Goal: Transaction & Acquisition: Download file/media

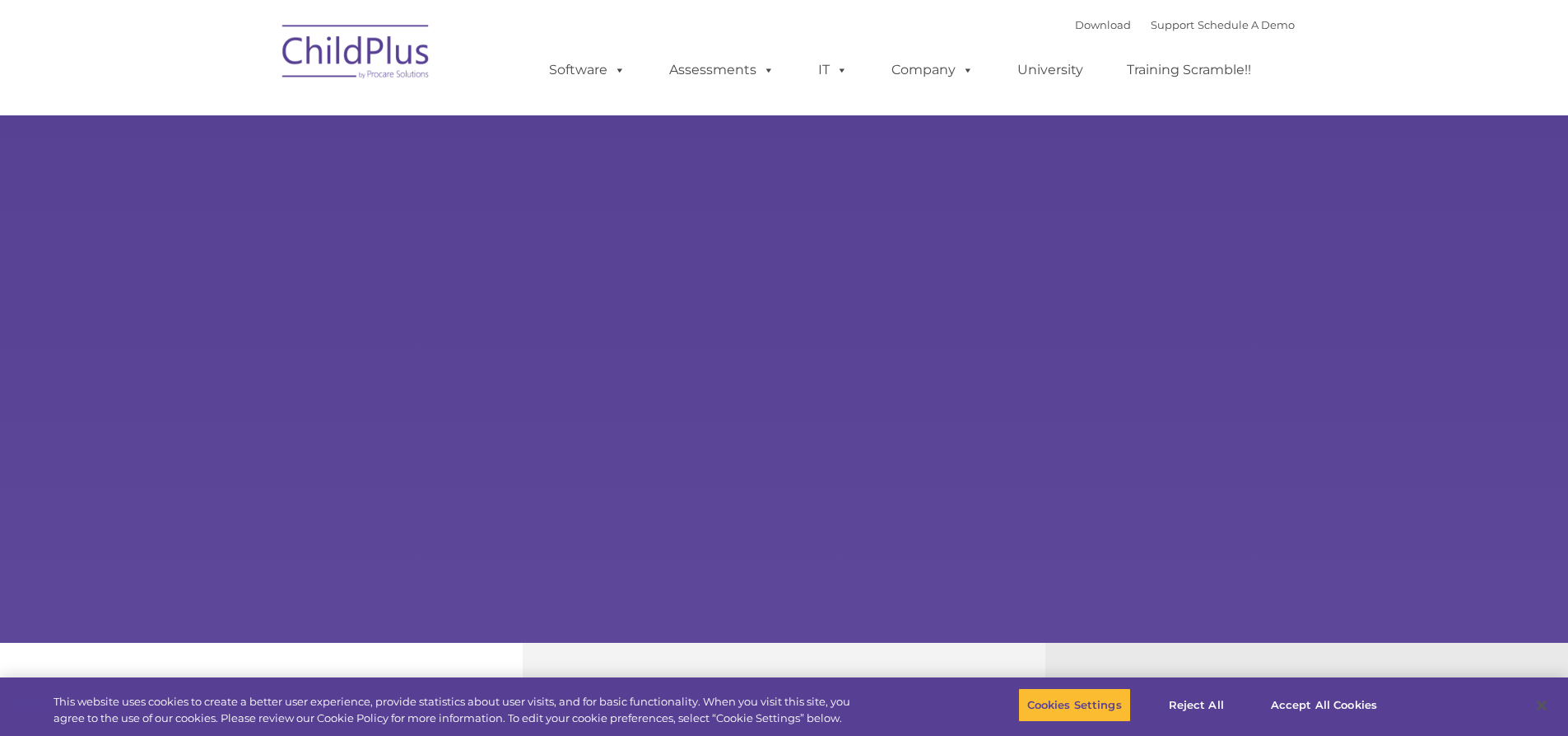
select select "MEDIUM"
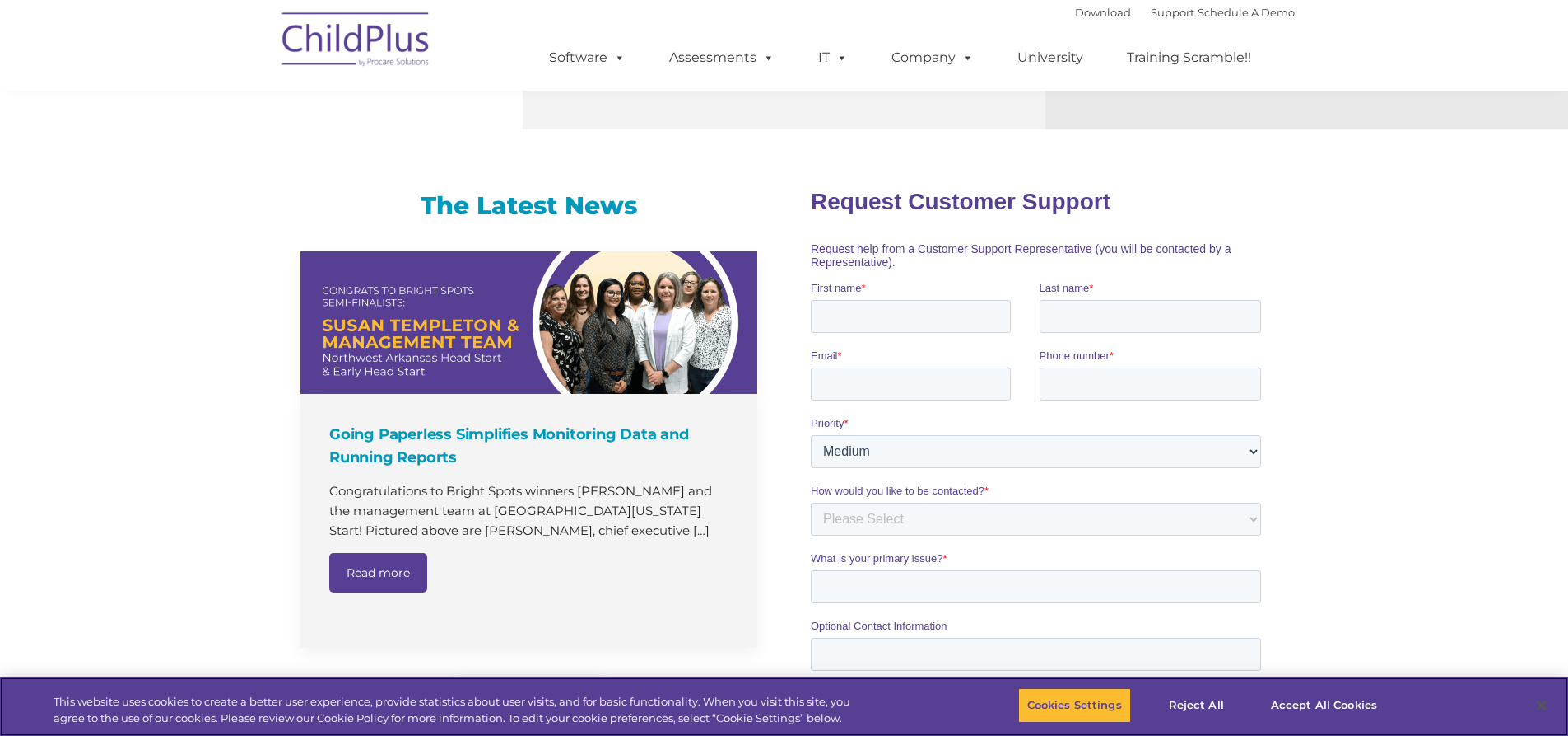
scroll to position [905, 0]
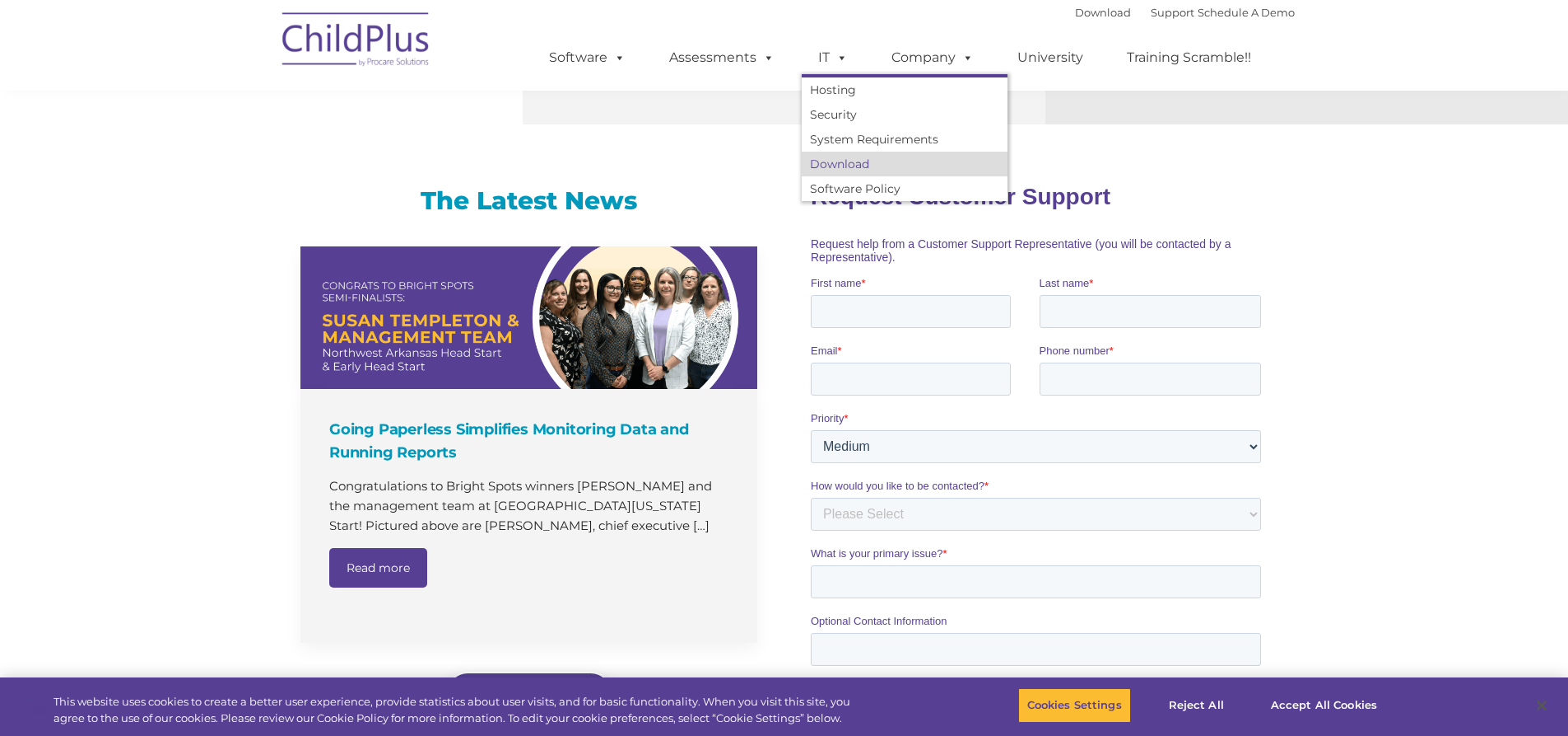
click at [850, 165] on link "Download" at bounding box center [905, 164] width 206 height 25
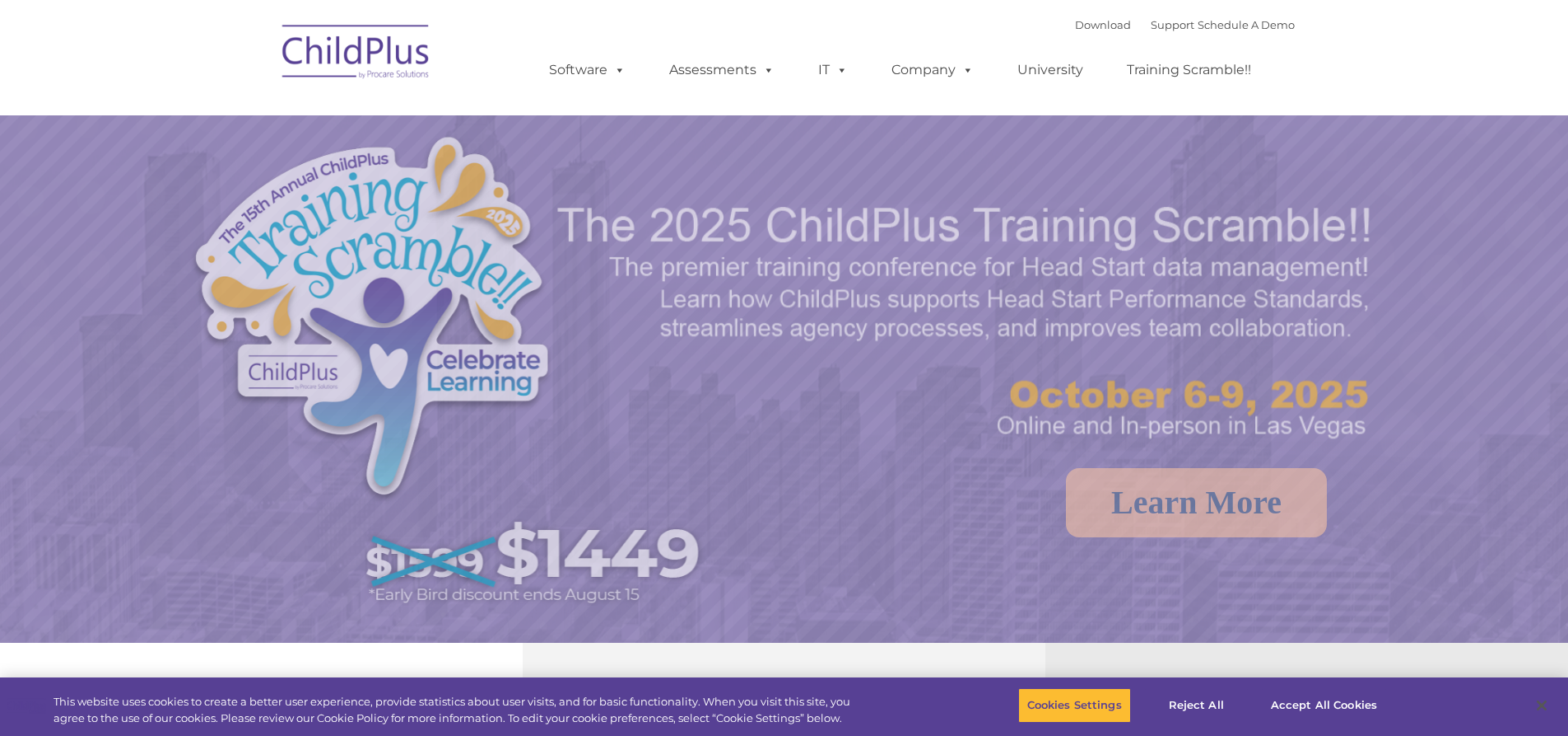
select select "MEDIUM"
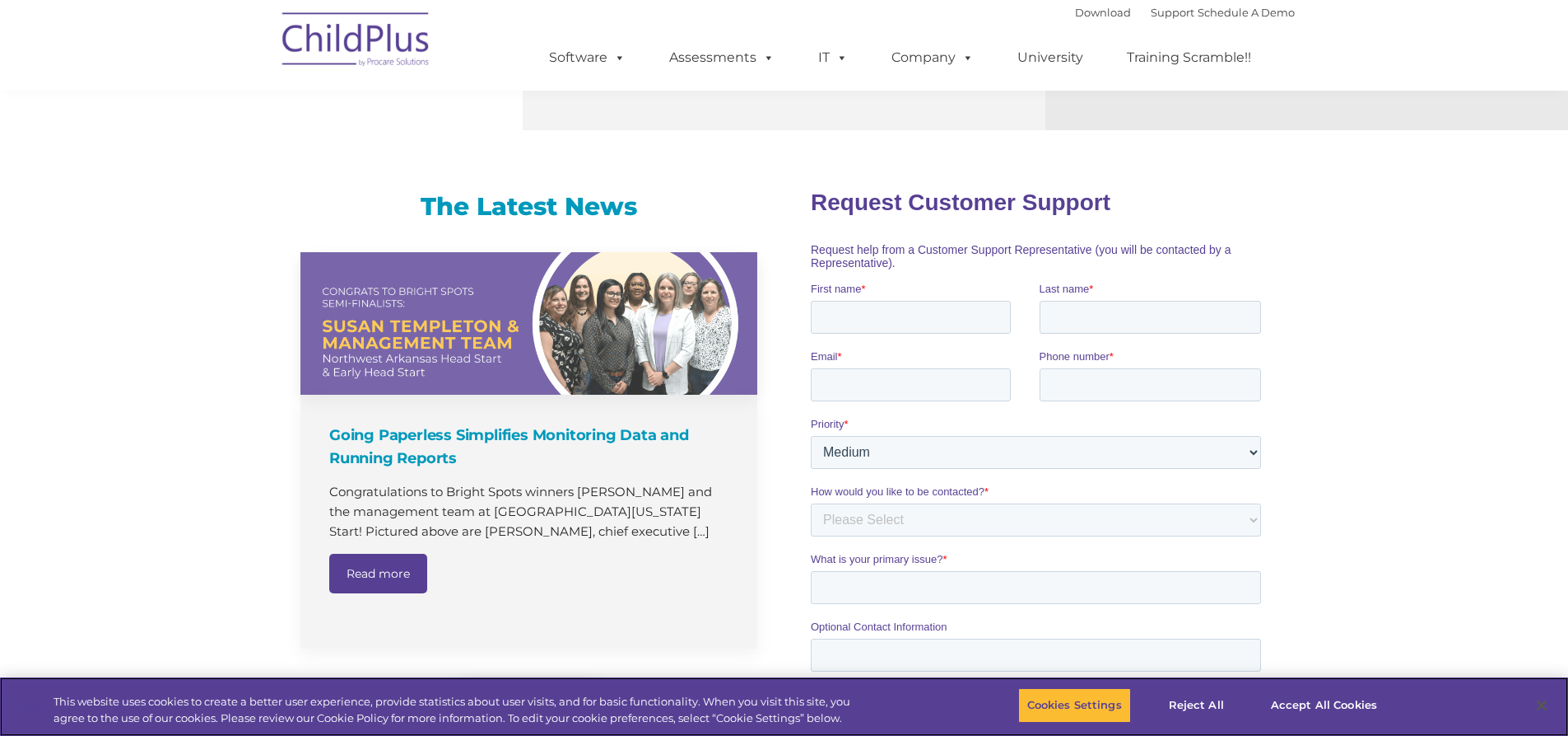
scroll to position [1617, 0]
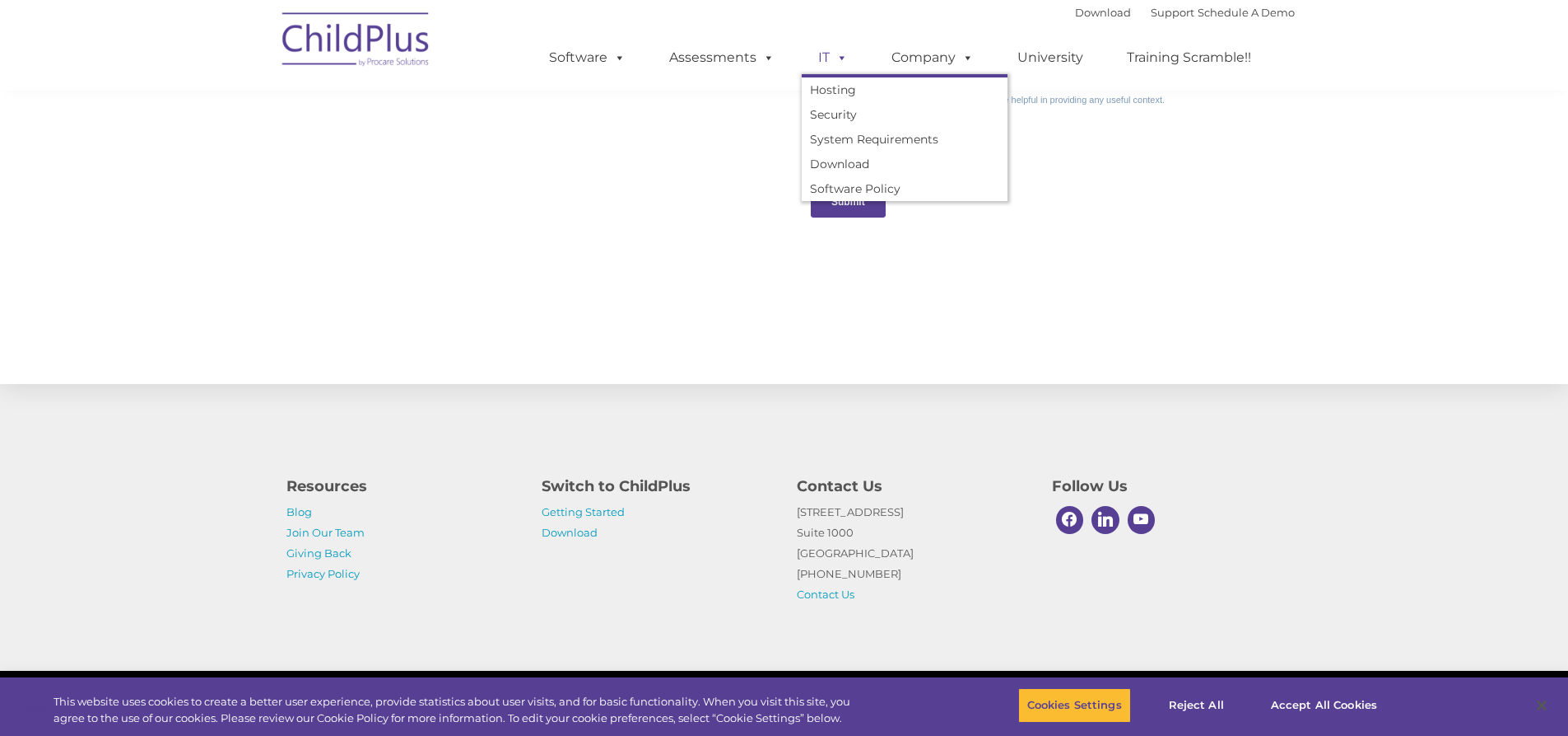
click at [836, 57] on span at bounding box center [838, 57] width 18 height 15
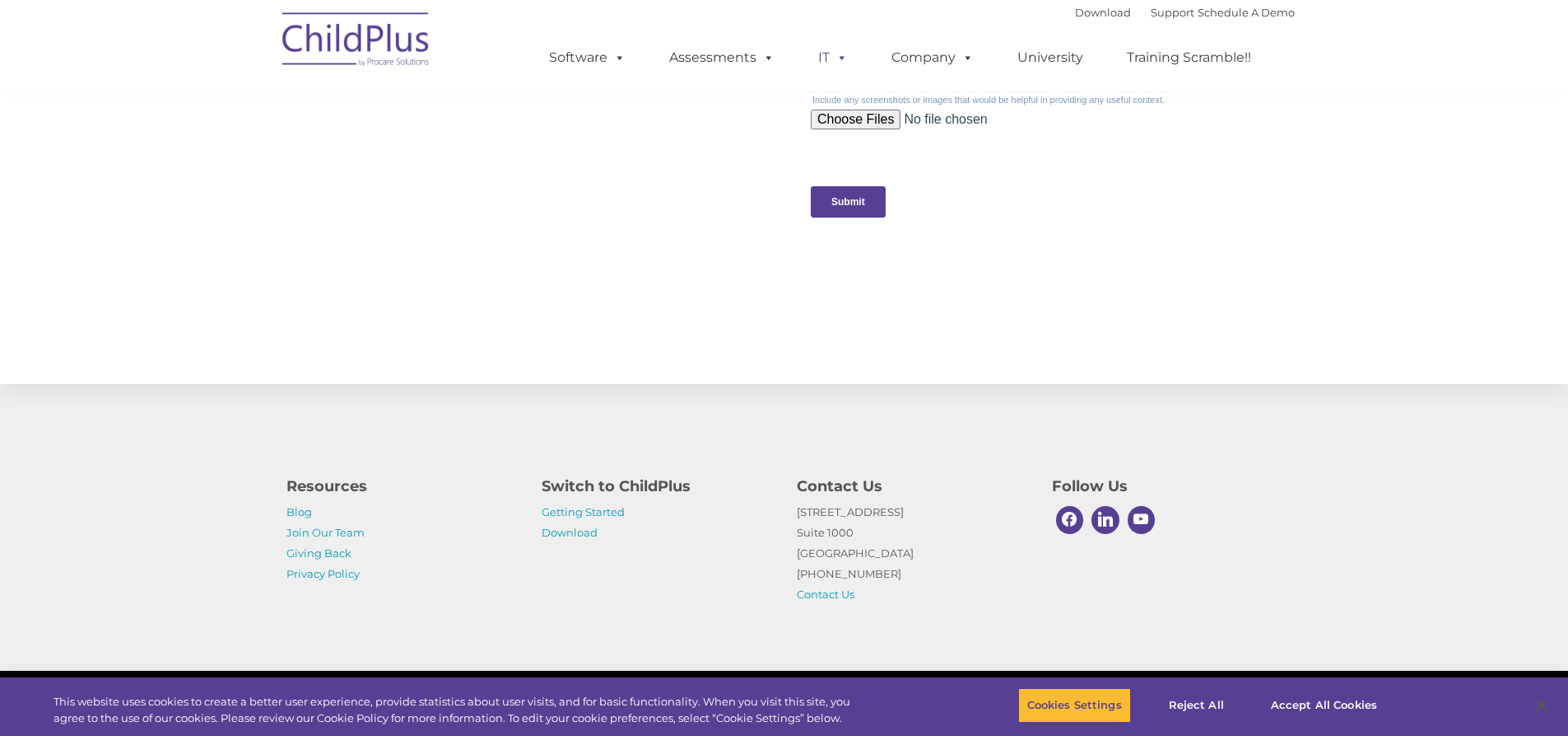
click at [836, 57] on span at bounding box center [838, 57] width 18 height 15
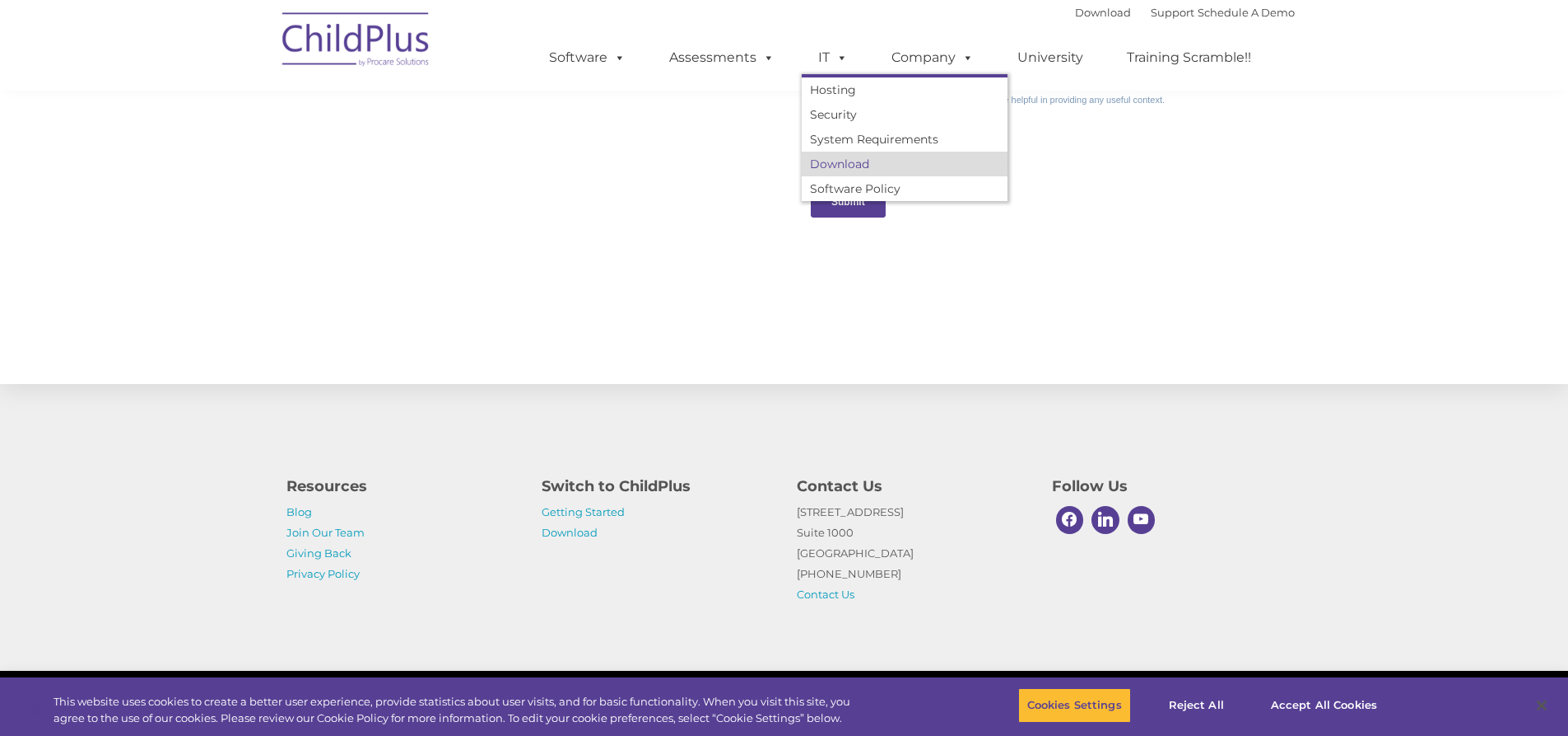
click at [848, 165] on link "Download" at bounding box center [905, 164] width 206 height 25
